Goal: Information Seeking & Learning: Learn about a topic

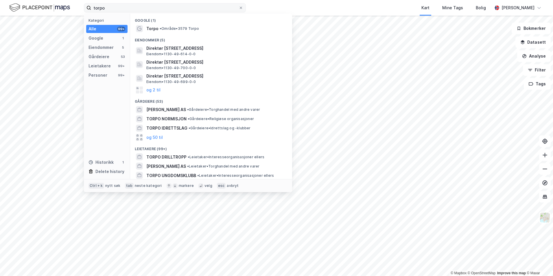
click at [124, 6] on input "torpo" at bounding box center [165, 7] width 148 height 9
click at [124, 5] on input "torpo" at bounding box center [165, 7] width 148 height 9
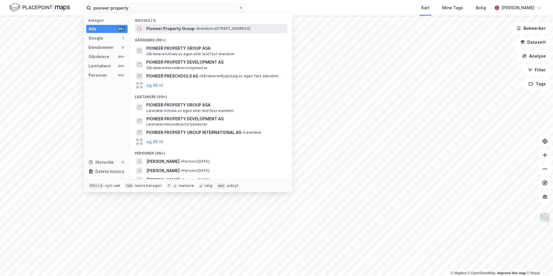
click at [161, 28] on span "Pioneer Property Group" at bounding box center [170, 28] width 48 height 7
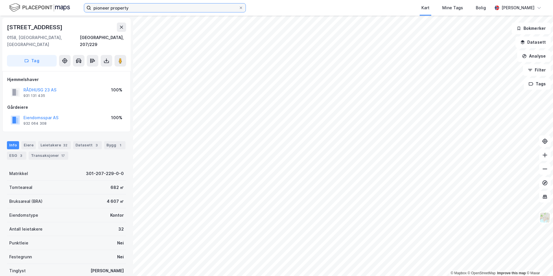
click at [157, 10] on input "pioneer property" at bounding box center [165, 7] width 148 height 9
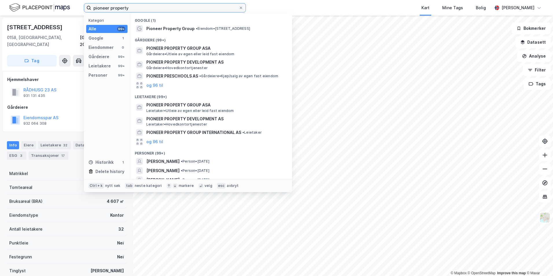
click at [157, 10] on input "pioneer property" at bounding box center [165, 7] width 148 height 9
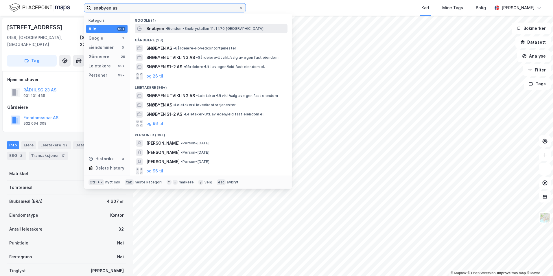
type input "snøbyen as"
click at [179, 28] on span "• Eiendom • [STREET_ADDRESS]" at bounding box center [214, 28] width 98 height 5
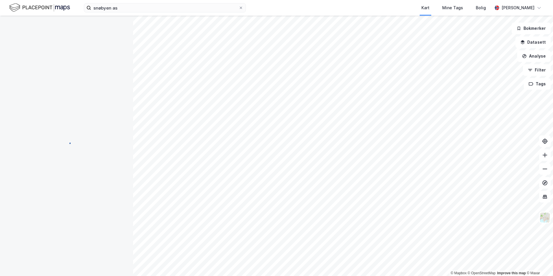
scroll to position [0, 0]
